Goal: Information Seeking & Learning: Learn about a topic

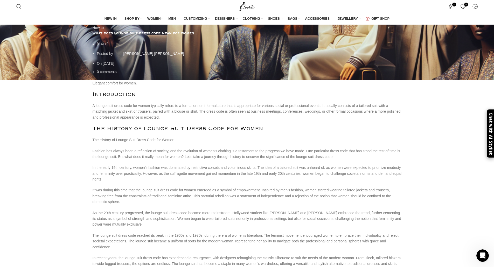
click at [177, 80] on div "How to what does lounge suit dress code mean for women [DATE] Posted by [PERSON…" at bounding box center [247, 53] width 494 height 56
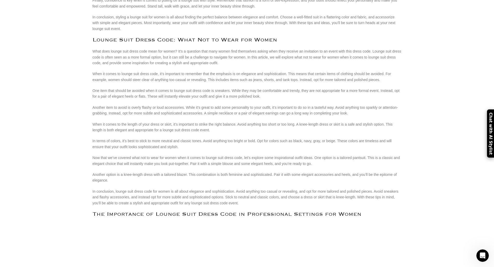
scroll to position [441, 0]
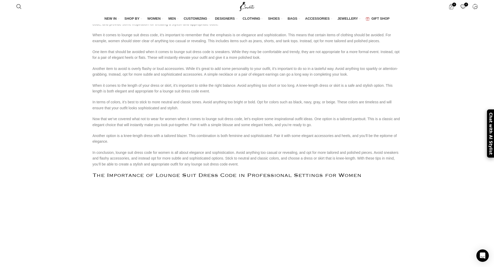
scroll to position [493, 0]
